Goal: Find specific page/section: Find specific page/section

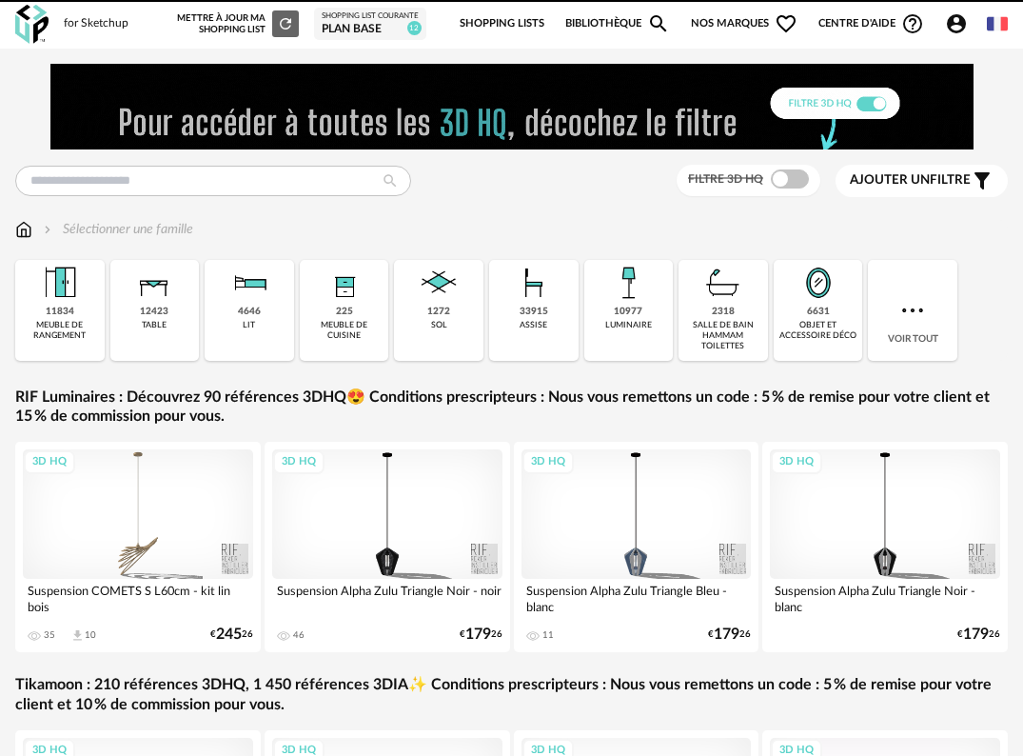
click at [354, 27] on div "plan base" at bounding box center [370, 29] width 97 height 15
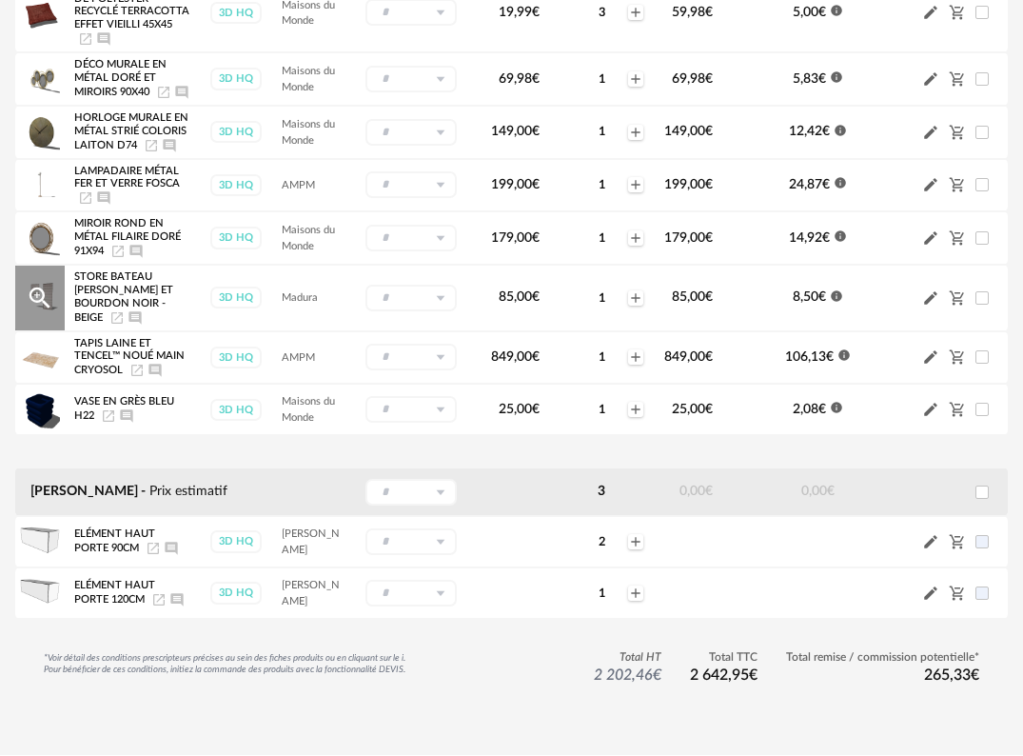
scroll to position [476, 0]
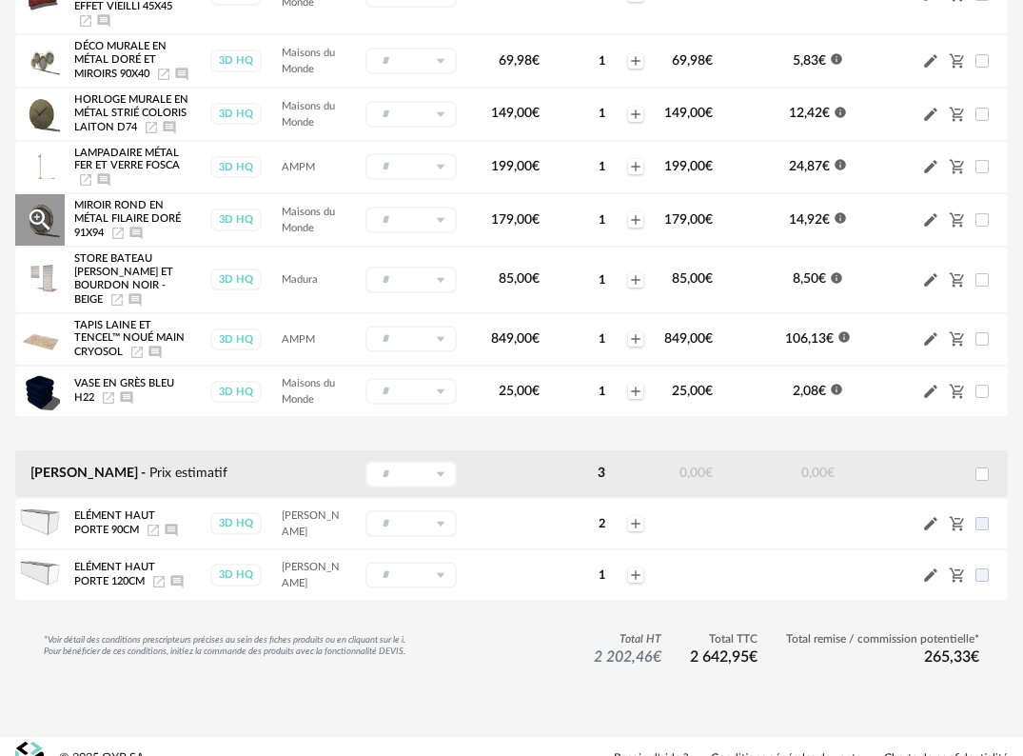
click at [116, 241] on icon "Launch icon" at bounding box center [117, 233] width 15 height 15
click at [132, 360] on icon "Launch icon" at bounding box center [136, 352] width 15 height 15
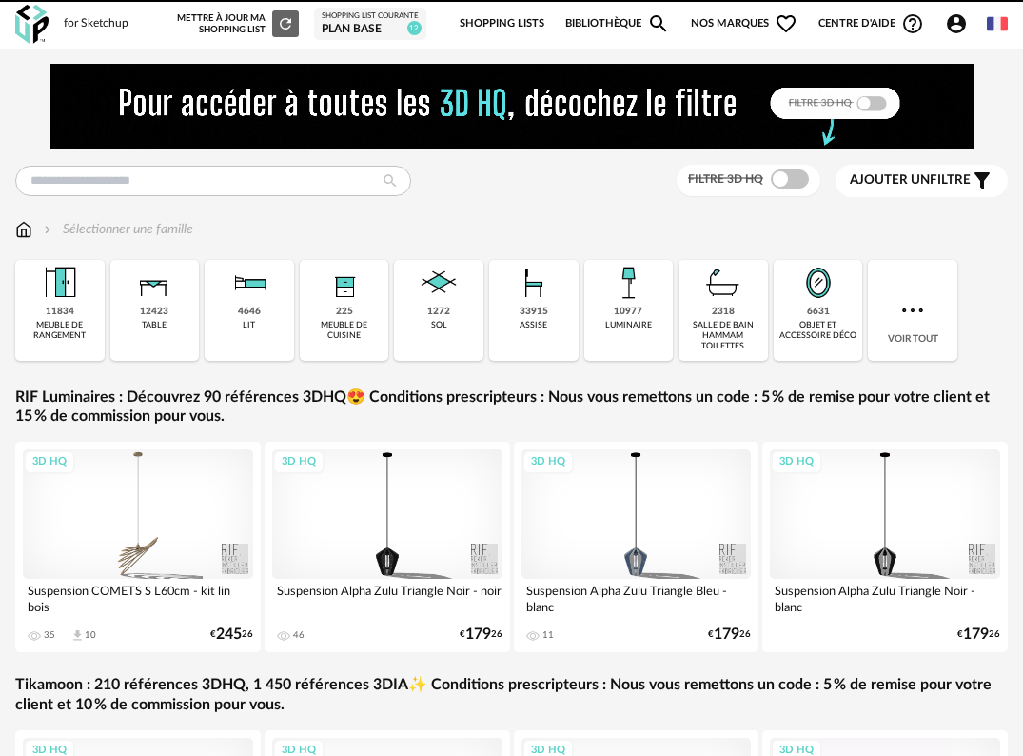
click at [342, 11] on div "Shopping List courante" at bounding box center [370, 16] width 97 height 10
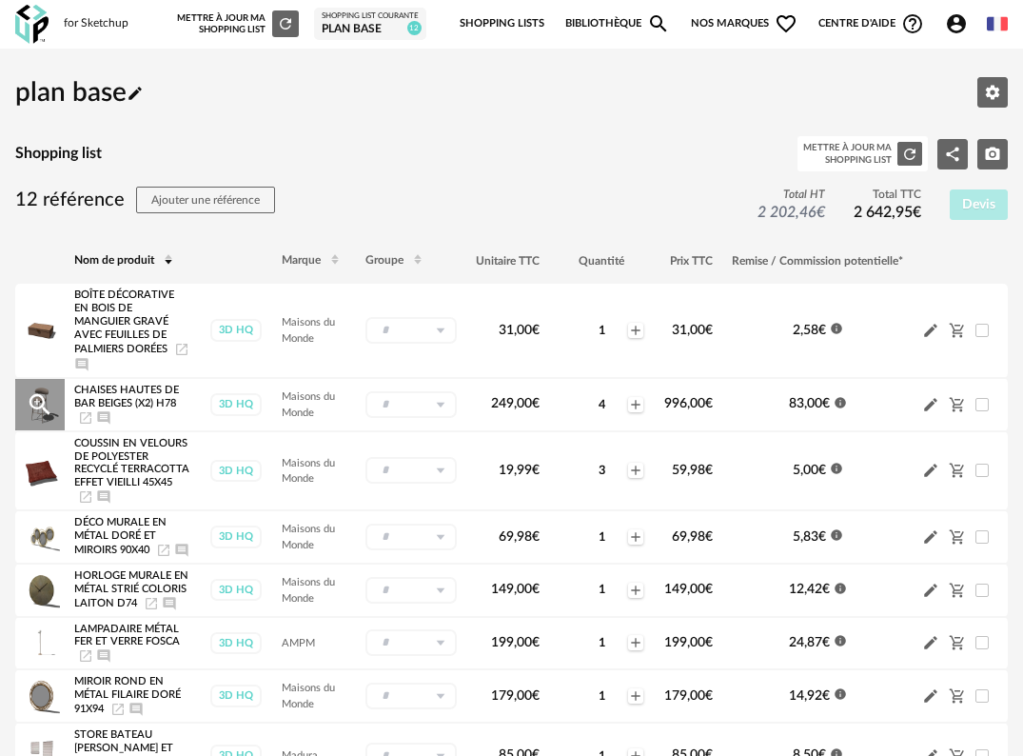
click at [86, 414] on icon "Launch icon" at bounding box center [85, 417] width 15 height 15
